Goal: Find specific fact: Find specific fact

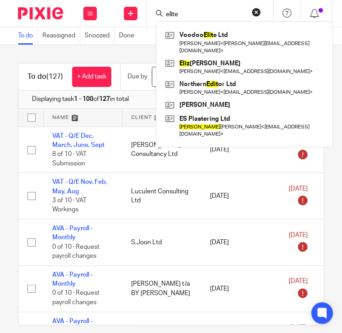
type input "elite"
click button "submit" at bounding box center [0, 0] width 0 height 0
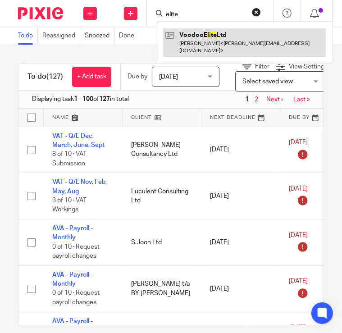
click at [234, 37] on link at bounding box center [244, 42] width 162 height 28
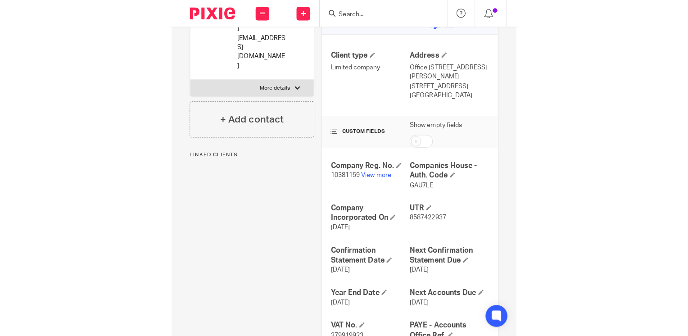
scroll to position [180, 0]
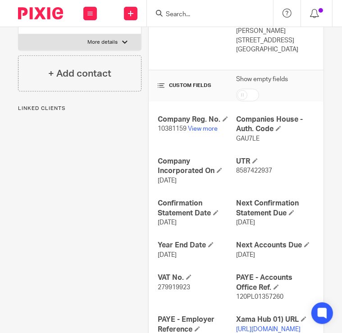
click at [171, 287] on span "279919923" at bounding box center [174, 287] width 32 height 6
copy span "279919923"
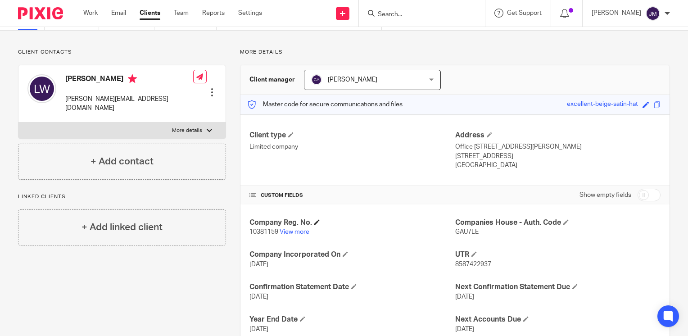
scroll to position [0, 0]
